Goal: Entertainment & Leisure: Consume media (video, audio)

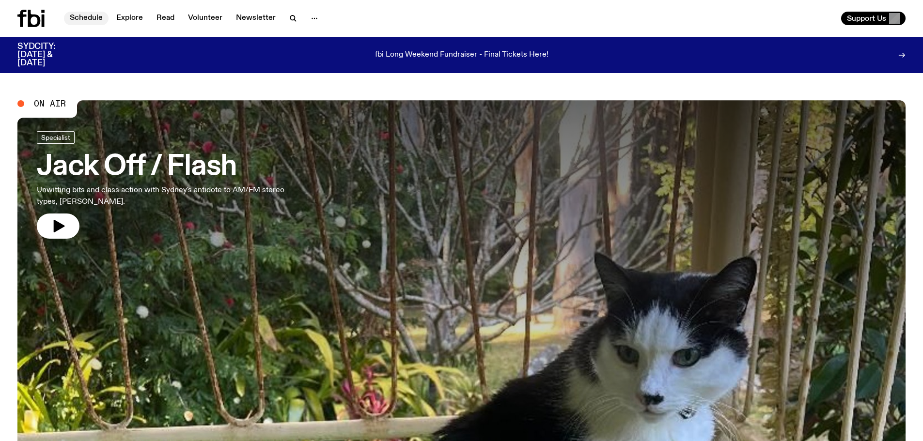
click at [93, 20] on link "Schedule" at bounding box center [86, 19] width 45 height 14
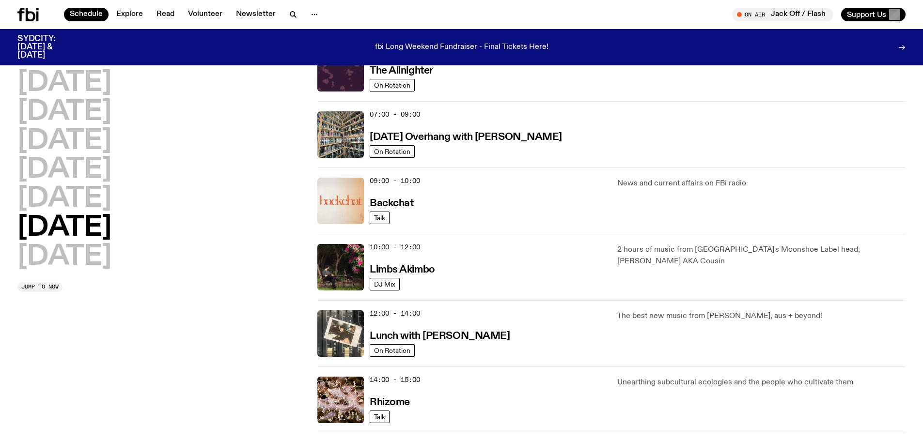
scroll to position [142, 0]
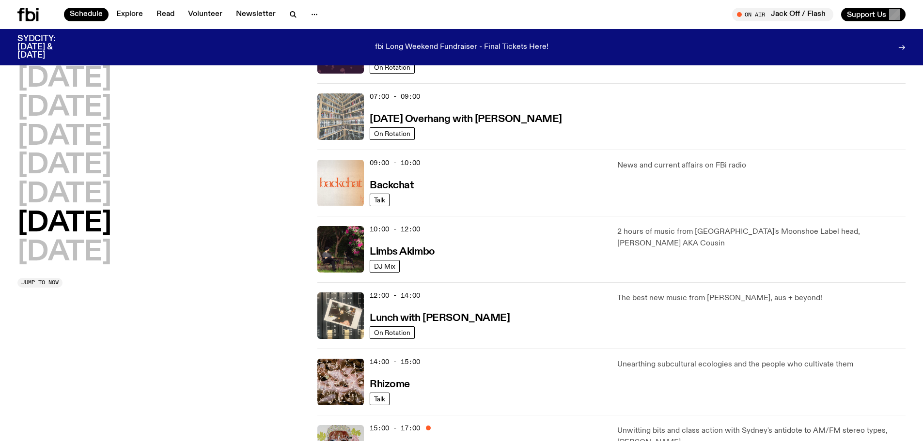
click at [341, 109] on img at bounding box center [340, 116] width 47 height 47
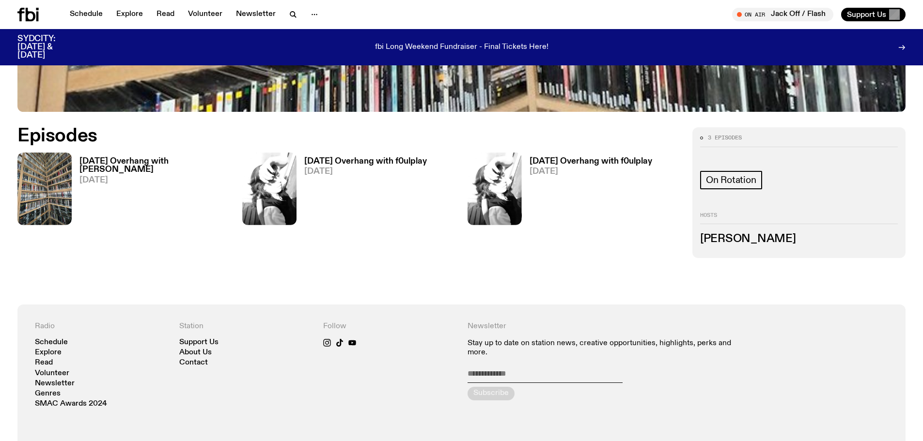
scroll to position [430, 0]
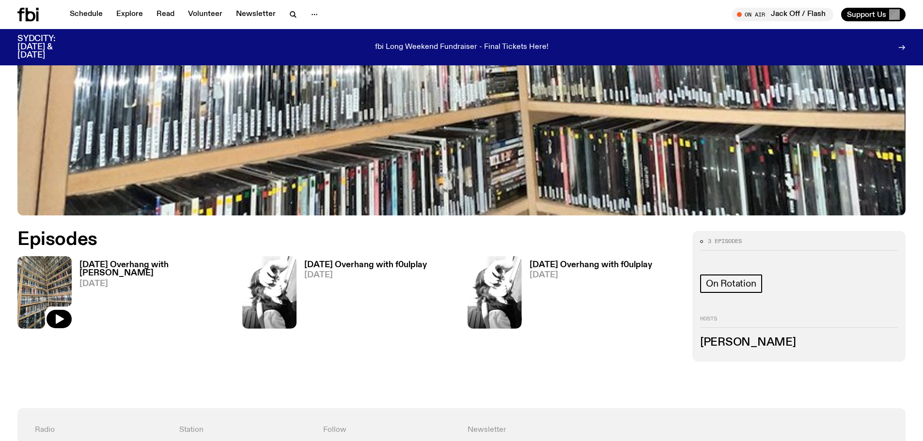
click at [65, 289] on img at bounding box center [44, 292] width 54 height 72
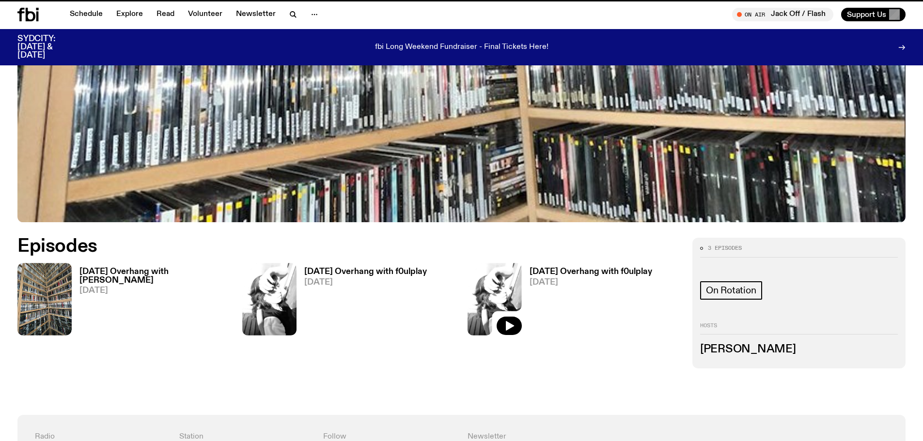
scroll to position [422, 0]
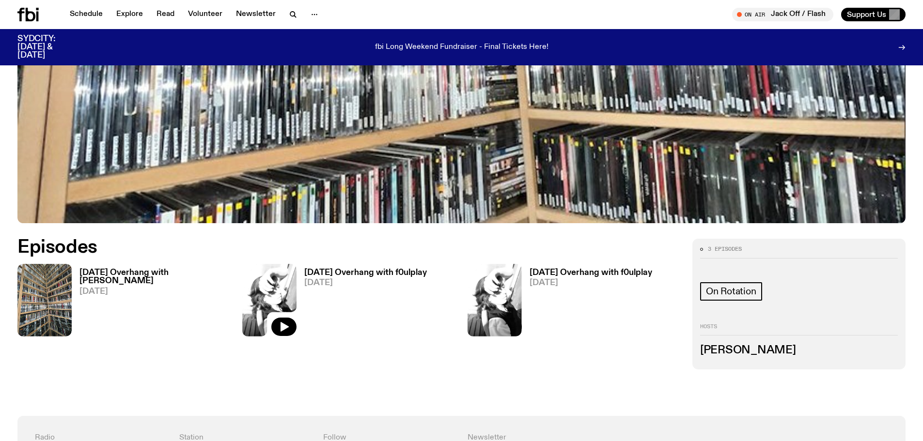
click at [273, 299] on img at bounding box center [269, 300] width 54 height 72
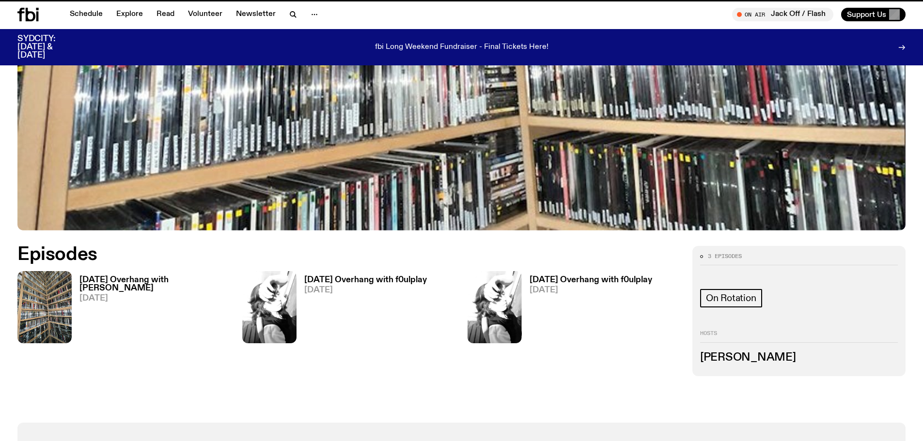
scroll to position [414, 0]
